Goal: Task Accomplishment & Management: Use online tool/utility

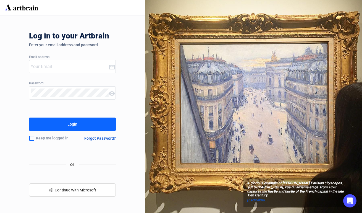
type input "[PERSON_NAME][EMAIL_ADDRESS][DOMAIN_NAME]"
click at [61, 121] on button "Login" at bounding box center [72, 124] width 87 height 13
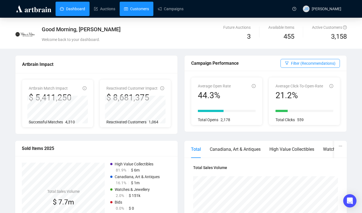
click at [133, 15] on link "Customers" at bounding box center [136, 9] width 25 height 14
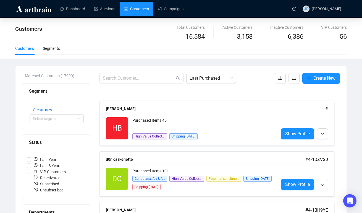
click at [293, 81] on span "button" at bounding box center [294, 78] width 4 height 7
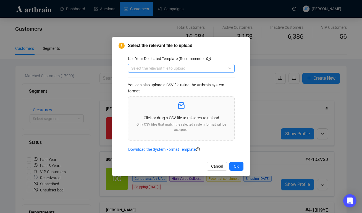
click at [209, 67] on input "search" at bounding box center [178, 68] width 95 height 8
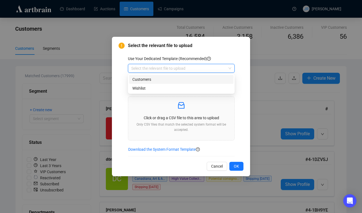
click at [206, 76] on div "Customers" at bounding box center [181, 79] width 98 height 6
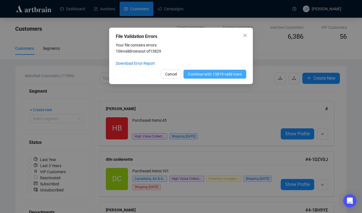
click at [207, 74] on span "Continue with 13819 valid rows" at bounding box center [215, 74] width 54 height 6
